Goal: Contribute content: Add original content to the website for others to see

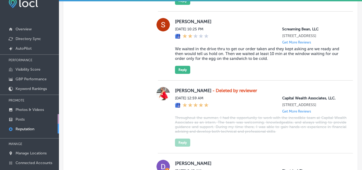
click at [21, 117] on p "Posts" at bounding box center [20, 119] width 9 height 5
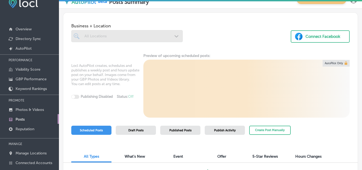
click at [176, 35] on div at bounding box center [126, 36] width 111 height 12
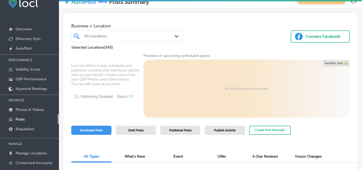
click at [174, 35] on div "Path Created with Sketch." at bounding box center [177, 36] width 6 height 6
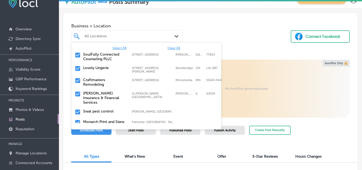
click at [170, 47] on span "Clear All" at bounding box center [173, 48] width 13 height 4
click at [110, 34] on div "All Locations" at bounding box center [129, 36] width 91 height 5
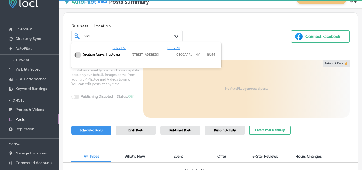
click at [77, 53] on input "checkbox" at bounding box center [77, 55] width 6 height 6
type input "Sici"
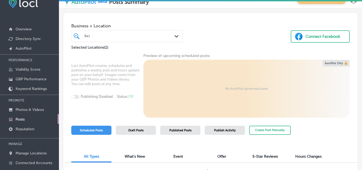
click at [255, 41] on div "Business + Location Sici Sici Path Created with Sketch. Selected Locations ( 1 …" at bounding box center [210, 32] width 294 height 38
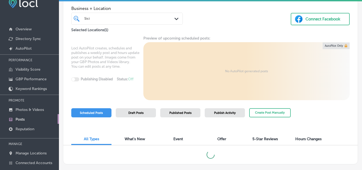
scroll to position [27, 0]
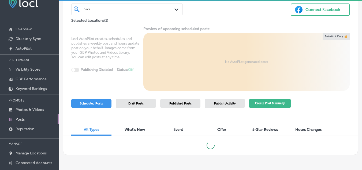
click at [263, 103] on button "Create Post Manually" at bounding box center [270, 103] width 42 height 9
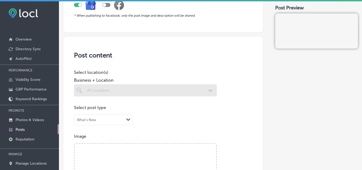
scroll to position [80, 0]
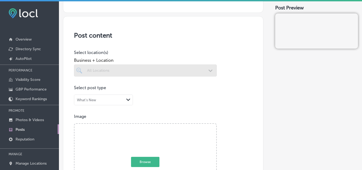
click at [208, 72] on div at bounding box center [145, 70] width 143 height 12
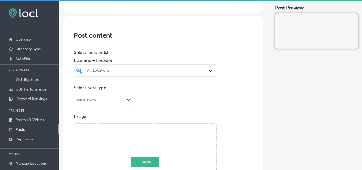
click at [191, 70] on div "All Locations" at bounding box center [148, 70] width 122 height 5
click at [80, 88] on input "checkbox" at bounding box center [80, 89] width 6 height 6
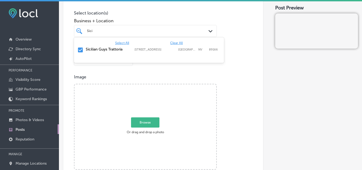
scroll to position [134, 0]
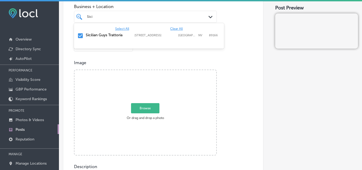
type input "Sici"
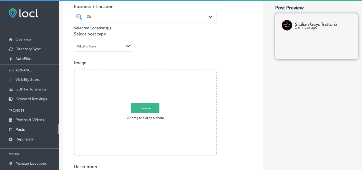
click at [115, 118] on div "Browse Or drag and drop a photo" at bounding box center [145, 113] width 142 height 86
click at [74, 70] on input "Browse Or drag and drop a photo" at bounding box center [145, 71] width 142 height 2
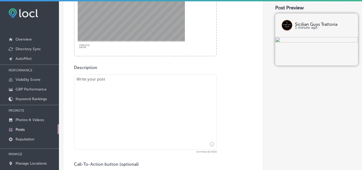
scroll to position [241, 0]
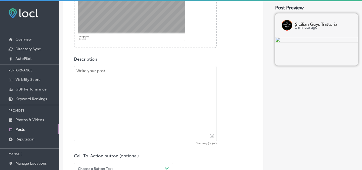
click at [129, 107] on textarea at bounding box center [145, 103] width 143 height 75
paste textarea "Join us for an unforgettable evening at the Sicilian Benefit Concert on [DATE],…"
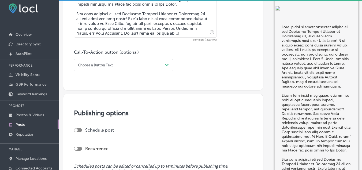
scroll to position [348, 0]
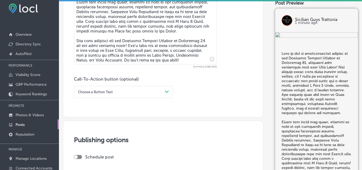
type textarea "Join us for an unforgettable evening at the Sicilian Benefit Concert on [DATE],…"
click at [166, 89] on div "Path Created with Sketch." at bounding box center [167, 91] width 9 height 9
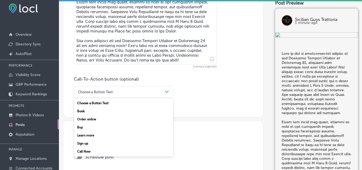
click at [97, 133] on div "Learn more" at bounding box center [123, 135] width 99 height 8
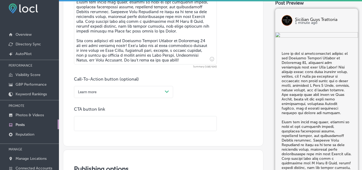
click at [147, 107] on p "CTA button link" at bounding box center [145, 108] width 143 height 5
click at [99, 103] on div "Call-To-Action button (optional) Learn more Path Created with Sketch. CTA butto…" at bounding box center [163, 103] width 178 height 55
click at [104, 125] on input "text" at bounding box center [145, 123] width 142 height 15
paste input "[URL][DOMAIN_NAME]"
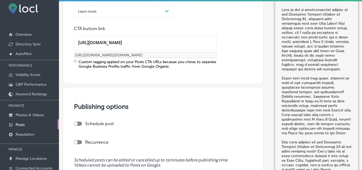
scroll to position [455, 0]
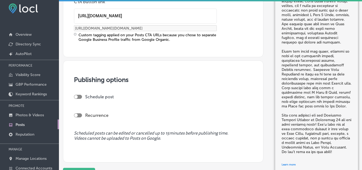
click at [76, 95] on div at bounding box center [78, 97] width 8 height 4
type input "[URL][DOMAIN_NAME]"
checkbox input "true"
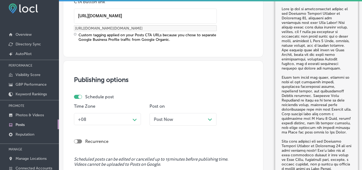
scroll to position [463, 0]
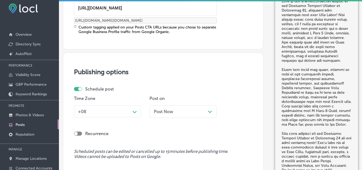
click at [136, 117] on div "+08 Path Created with Sketch." at bounding box center [107, 111] width 67 height 12
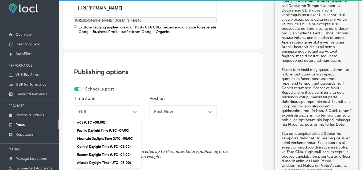
click at [100, 137] on div "Mountain Daylight Time (UTC -06:00)" at bounding box center [107, 138] width 67 height 8
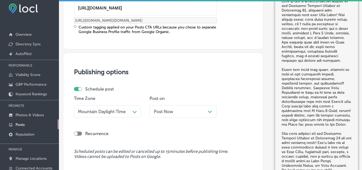
click at [209, 110] on div "Path Created with Sketch." at bounding box center [210, 111] width 4 height 4
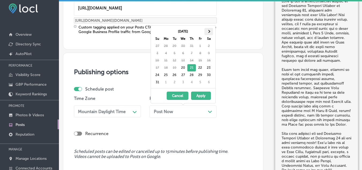
click at [209, 29] on th at bounding box center [208, 31] width 9 height 7
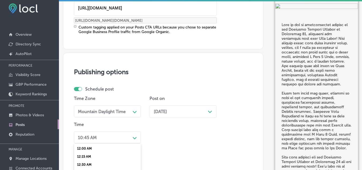
scroll to position [519, 0]
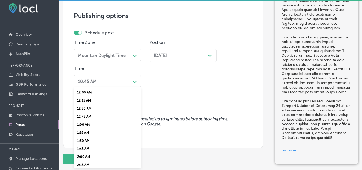
click at [136, 87] on div "option 1:15 AM focused, 6 of 96. 96 results available. Use Up and Down to choos…" at bounding box center [107, 81] width 67 height 12
click at [80, 156] on div "7:00 AM" at bounding box center [107, 156] width 67 height 8
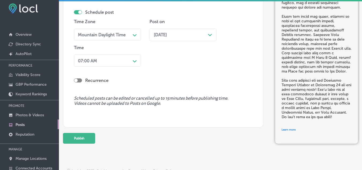
scroll to position [513, 0]
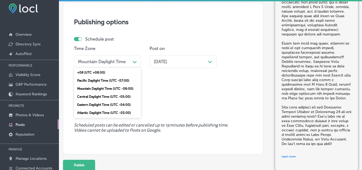
click at [134, 60] on div "Path Created with Sketch." at bounding box center [135, 61] width 4 height 4
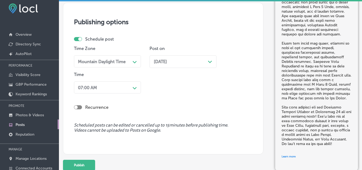
click at [206, 85] on div "Time Zone Mountain Daylight Time Path Created with Sketch. Post on [DATE] Path …" at bounding box center [161, 71] width 175 height 50
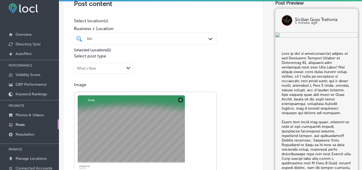
scroll to position [84, 0]
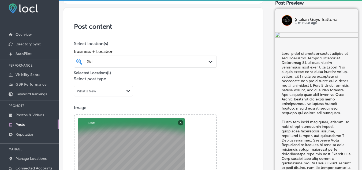
click at [209, 61] on icon "Path Created with Sketch." at bounding box center [210, 62] width 4 height 2
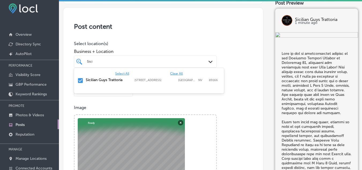
click at [244, 112] on div "Image Powered by PQINA Browse Or drag and drop a photo image.png Abort Retry Re…" at bounding box center [163, 152] width 178 height 95
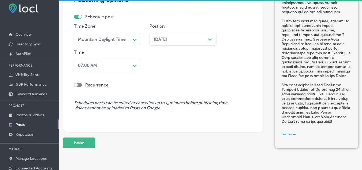
scroll to position [540, 0]
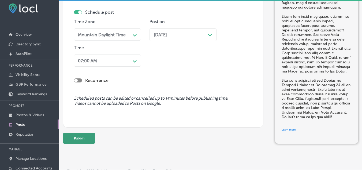
click at [84, 137] on button "Publish" at bounding box center [79, 138] width 32 height 11
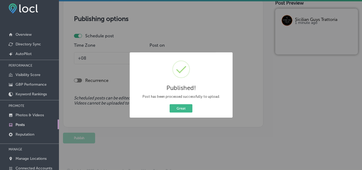
scroll to position [469, 0]
click at [177, 108] on button "Great" at bounding box center [181, 108] width 23 height 8
